Goal: Find specific page/section: Find specific page/section

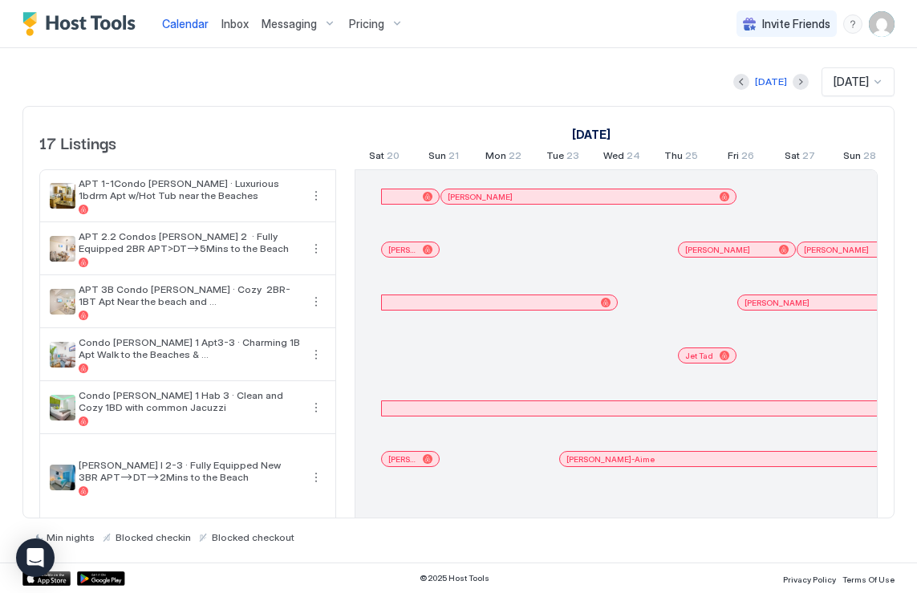
scroll to position [0, 892]
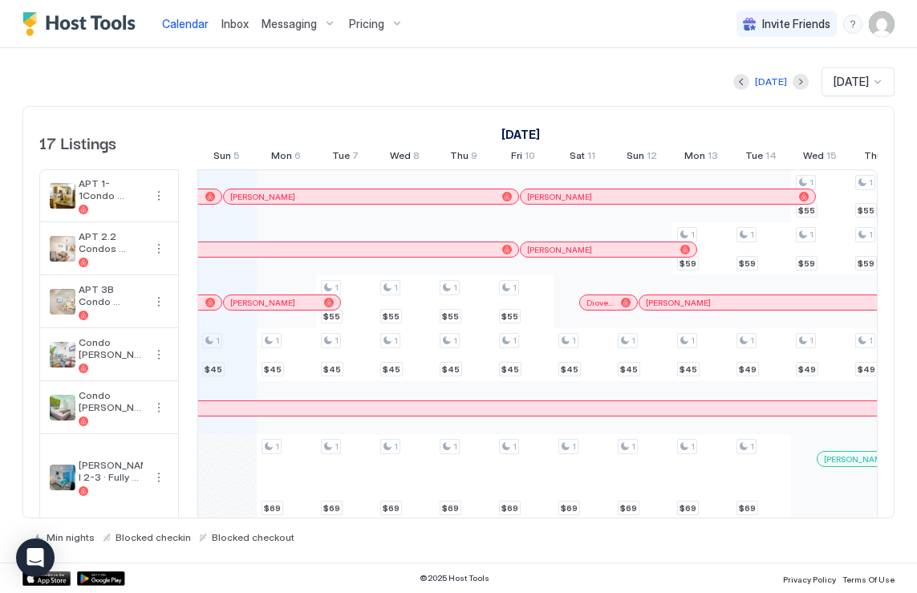
drag, startPoint x: 338, startPoint y: 188, endPoint x: 179, endPoint y: 225, distance: 163.1
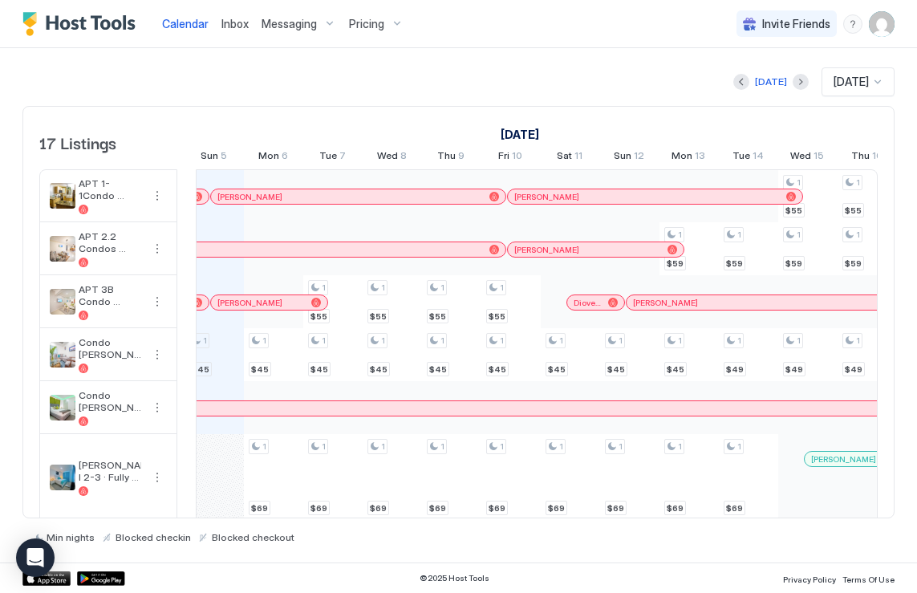
scroll to position [0, 759]
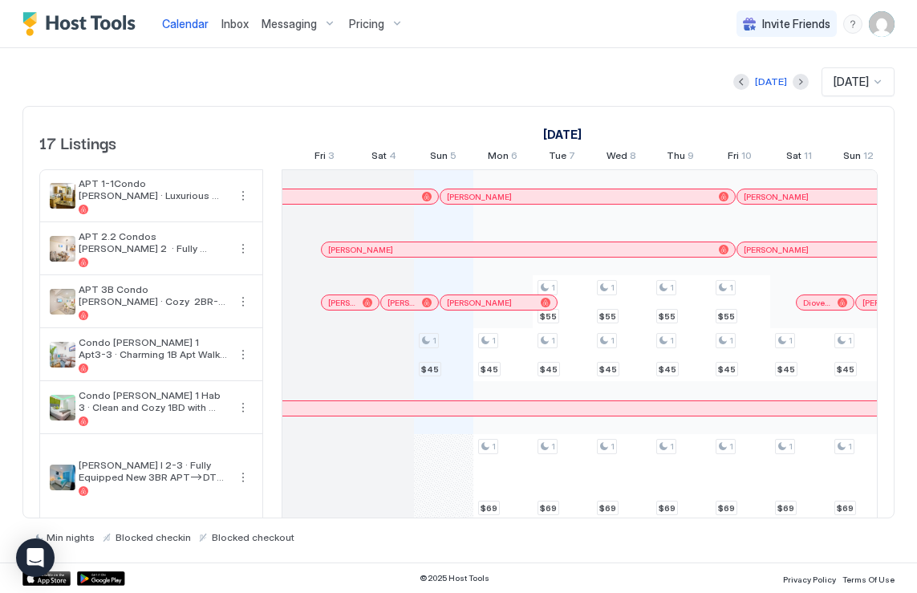
drag, startPoint x: 178, startPoint y: 200, endPoint x: 262, endPoint y: 190, distance: 84.0
click at [758, 196] on div "[PERSON_NAME]" at bounding box center [884, 197] width 282 height 10
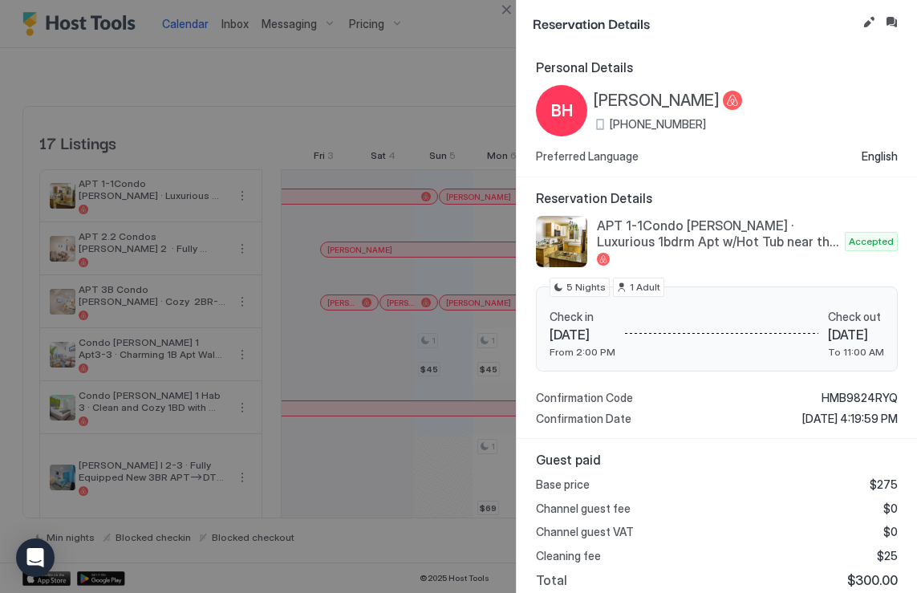
click at [423, 79] on div at bounding box center [458, 296] width 917 height 593
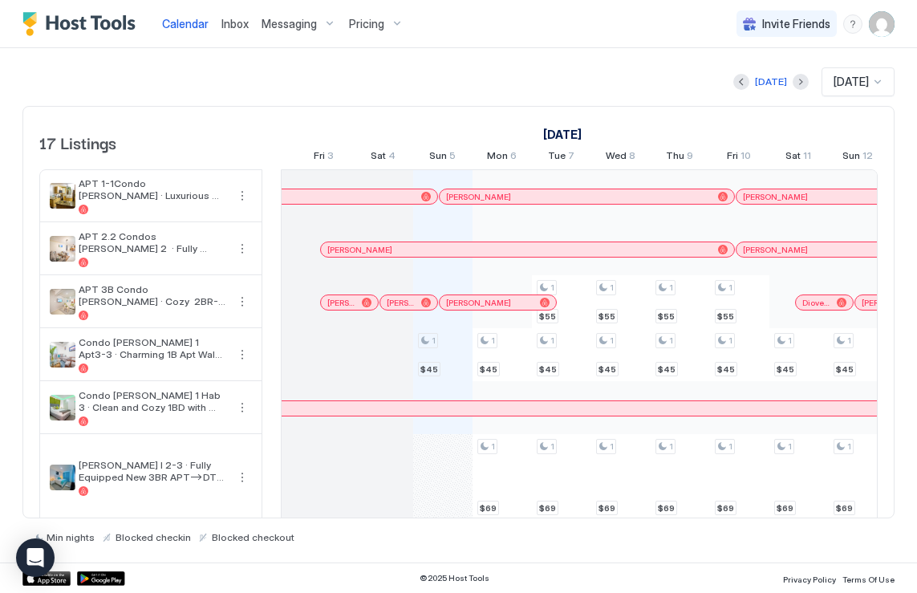
click at [748, 249] on span "[PERSON_NAME]" at bounding box center [775, 250] width 65 height 10
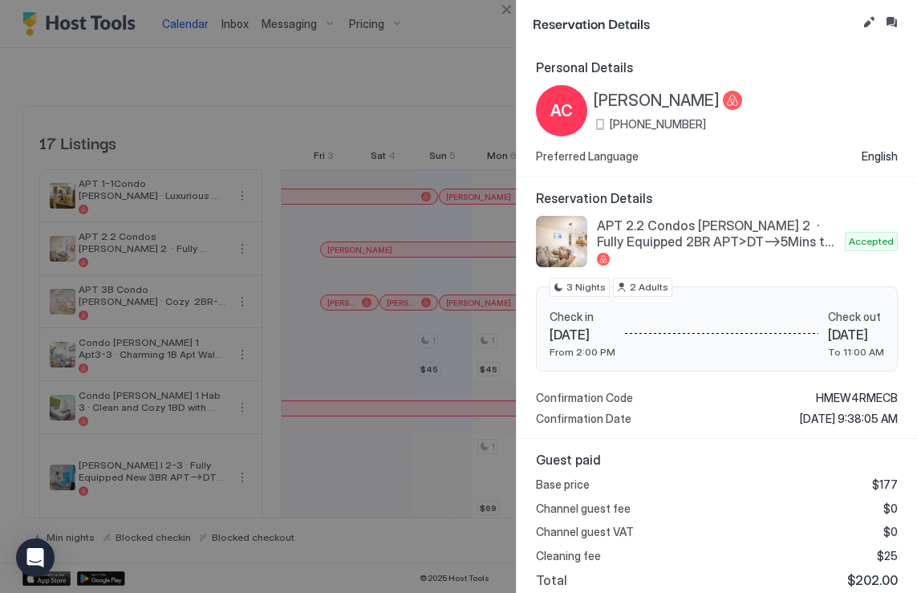
click at [392, 278] on div at bounding box center [458, 296] width 917 height 593
click at [406, 64] on div at bounding box center [458, 296] width 917 height 593
click at [507, 16] on button "Close" at bounding box center [506, 9] width 19 height 19
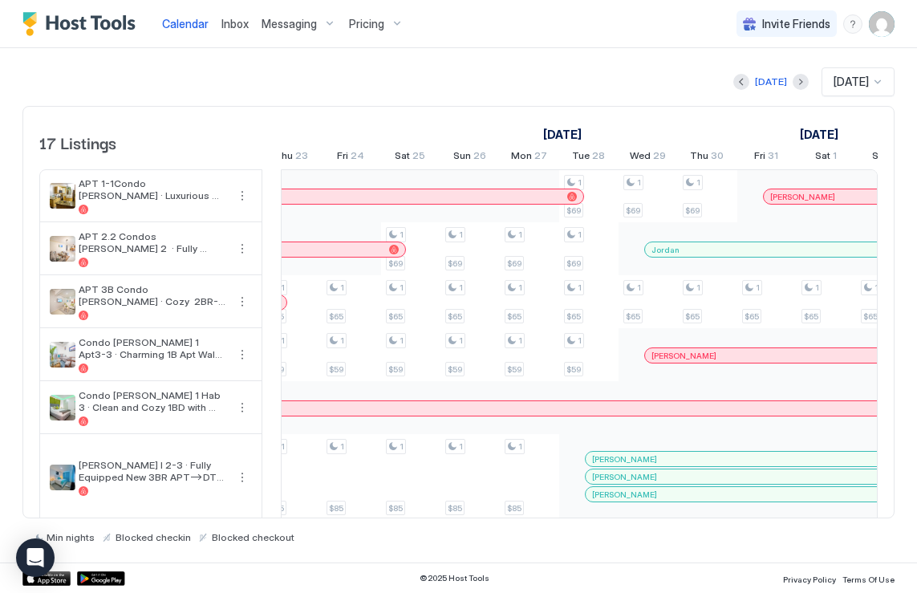
scroll to position [0, 0]
